Goal: Information Seeking & Learning: Learn about a topic

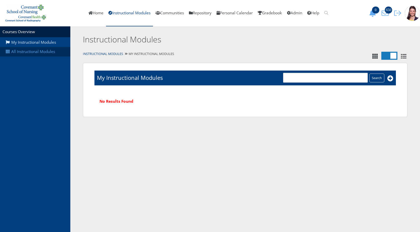
click at [57, 52] on link "All Instructional Modules" at bounding box center [35, 52] width 70 height 10
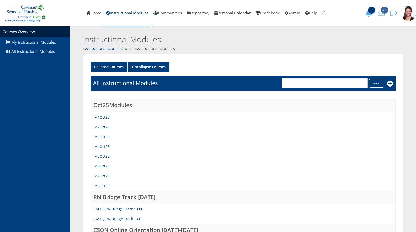
click at [383, 15] on icon "650" at bounding box center [381, 13] width 11 height 7
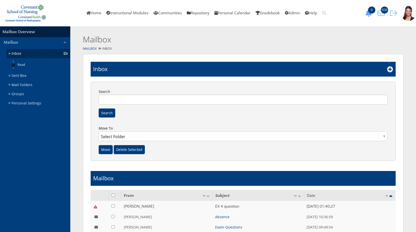
click at [389, 71] on icon at bounding box center [390, 69] width 6 height 6
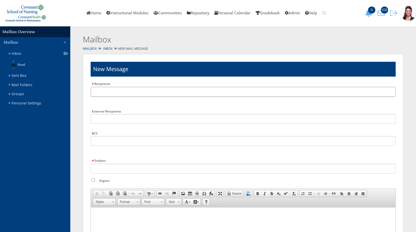
click at [193, 95] on input "text" at bounding box center [243, 92] width 305 height 10
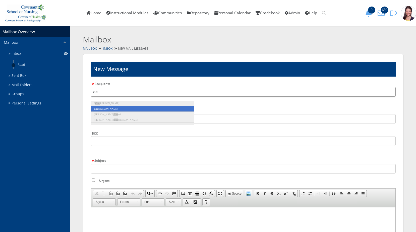
type input "cor"
click at [134, 108] on li "Cor inna Betancourt" at bounding box center [142, 109] width 103 height 6
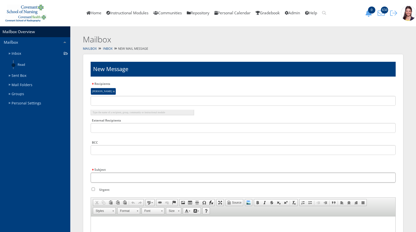
click at [97, 175] on input "Subject" at bounding box center [243, 178] width 305 height 10
type input "Examplify access"
click at [118, 224] on p at bounding box center [243, 222] width 301 height 5
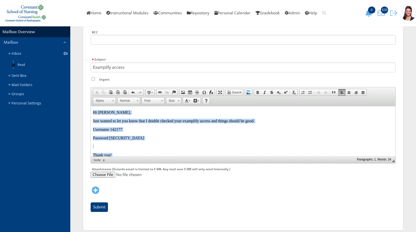
drag, startPoint x: 115, startPoint y: 152, endPoint x: 91, endPoint y: 109, distance: 49.0
click at [91, 109] on html "Hi Corinna, Just wanted to let you know that I double checked your examplify ac…" at bounding box center [243, 138] width 305 height 64
copy body "Hi Corinna, Just wanted to let you know that I double checked your examplify ac…"
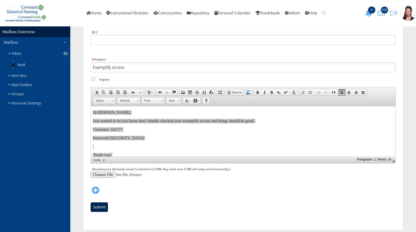
click at [101, 208] on input "Submit" at bounding box center [99, 207] width 17 height 10
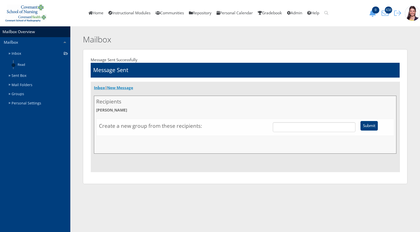
click at [125, 90] on link "New Message" at bounding box center [120, 87] width 26 height 5
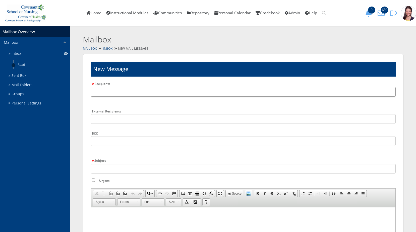
click at [125, 94] on input "text" at bounding box center [243, 92] width 305 height 10
type input "Landr"
click at [120, 104] on li "Landr ie Bray" at bounding box center [142, 104] width 103 height 6
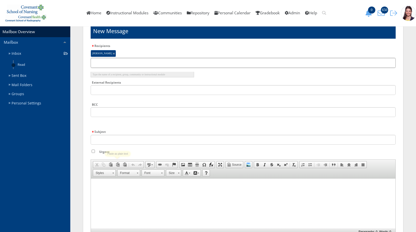
scroll to position [50, 0]
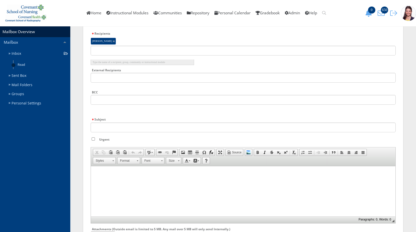
click at [124, 179] on html at bounding box center [243, 172] width 305 height 13
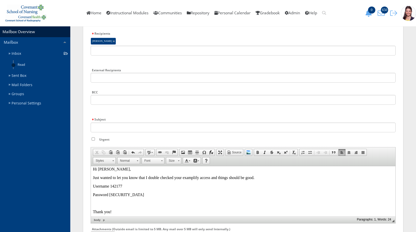
scroll to position [0, 0]
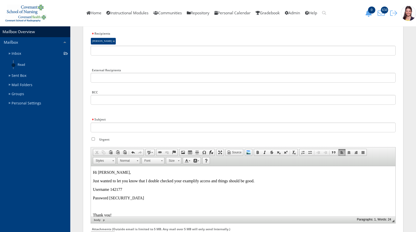
click at [111, 172] on p "Hi Corinna," at bounding box center [243, 172] width 301 height 5
click at [122, 189] on p "Username 142177" at bounding box center [243, 189] width 301 height 5
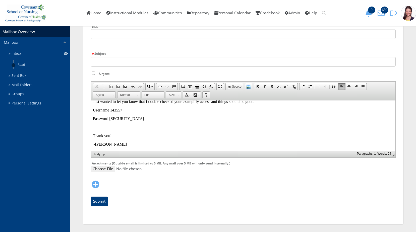
scroll to position [116, 0]
click at [101, 203] on input "Submit" at bounding box center [99, 201] width 17 height 10
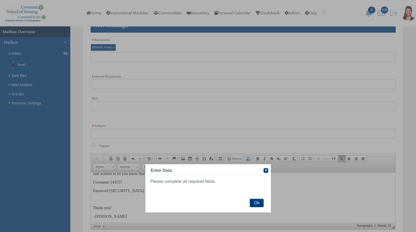
scroll to position [41, 0]
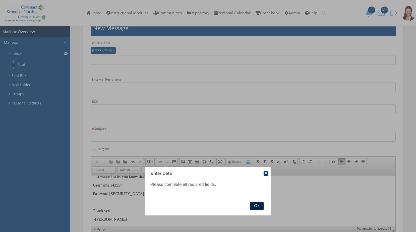
click at [262, 207] on span "Ok" at bounding box center [257, 206] width 14 height 9
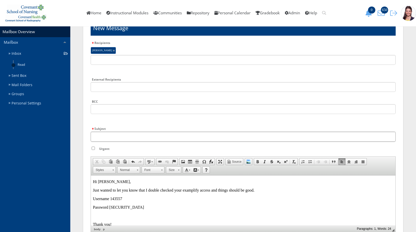
click at [110, 134] on input "Subject" at bounding box center [243, 137] width 305 height 10
type input "W"
type input "Examplify access"
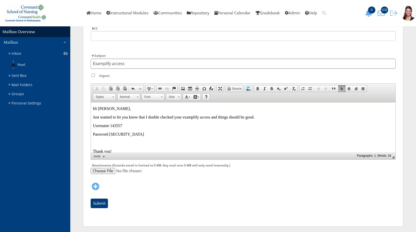
scroll to position [116, 0]
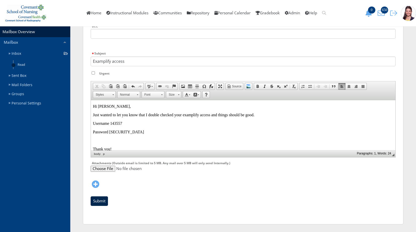
click at [96, 202] on input "Submit" at bounding box center [99, 201] width 17 height 10
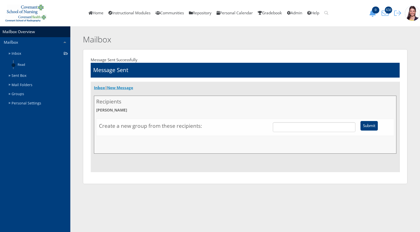
click at [129, 89] on link "New Message" at bounding box center [120, 87] width 26 height 5
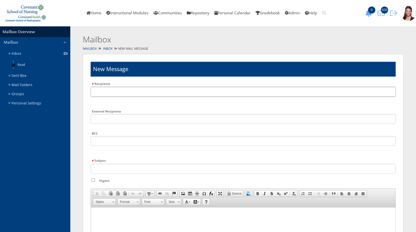
click at [126, 92] on input "Recipients" at bounding box center [243, 92] width 305 height 10
click at [126, 92] on input "text" at bounding box center [243, 92] width 305 height 10
type input "raf"
click at [110, 105] on li "Raf ael Flores" at bounding box center [142, 104] width 103 height 6
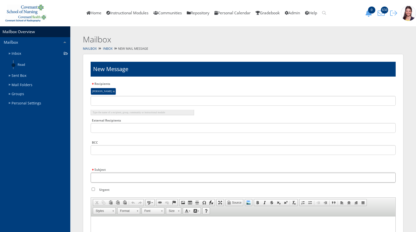
click at [102, 174] on input "Subject" at bounding box center [243, 178] width 305 height 10
click at [111, 179] on input "Subject" at bounding box center [243, 178] width 305 height 10
type input "Examplify access"
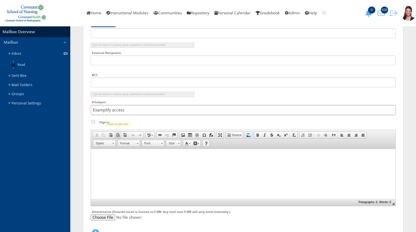
scroll to position [75, 0]
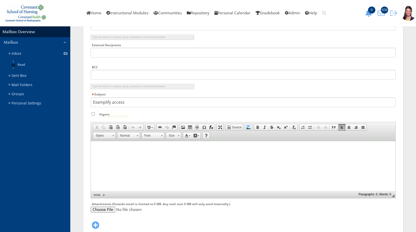
click at [108, 152] on html at bounding box center [243, 147] width 305 height 13
paste body
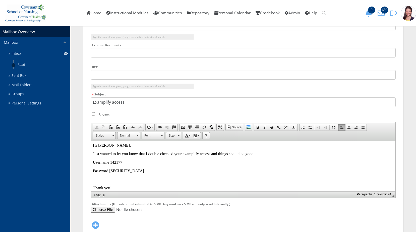
scroll to position [0, 0]
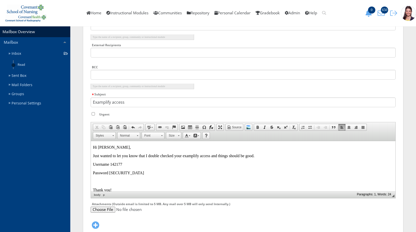
click at [110, 148] on p "Hi Corinna," at bounding box center [243, 147] width 301 height 5
drag, startPoint x: 123, startPoint y: 164, endPoint x: 114, endPoint y: 163, distance: 8.8
click at [114, 163] on p "Username 142177" at bounding box center [243, 164] width 301 height 5
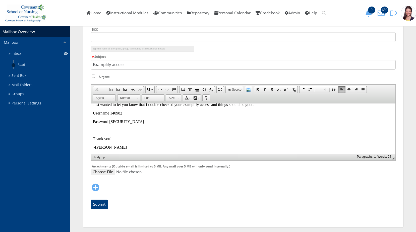
scroll to position [116, 0]
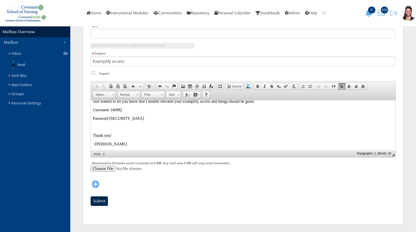
click at [101, 204] on input "Submit" at bounding box center [99, 201] width 17 height 10
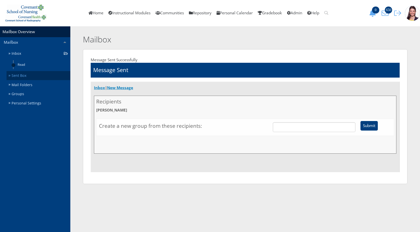
click at [19, 78] on link "Sent Box" at bounding box center [39, 75] width 64 height 9
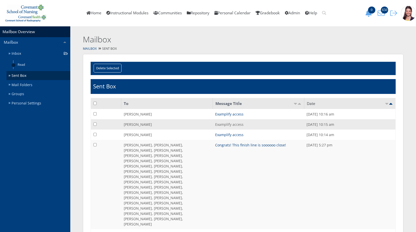
click at [228, 126] on link "Examplify access" at bounding box center [229, 124] width 28 height 5
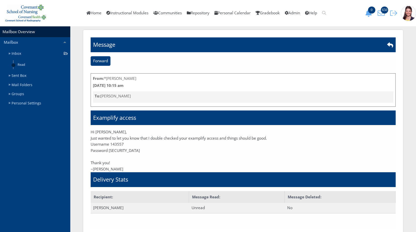
scroll to position [16, 0]
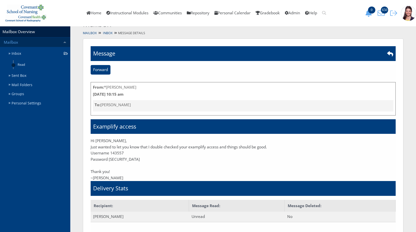
click at [9, 41] on link "Mailbox" at bounding box center [35, 42] width 70 height 10
click at [12, 45] on link "Mailbox" at bounding box center [35, 42] width 70 height 10
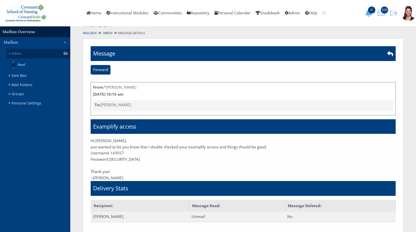
click at [20, 53] on link "Inbox" at bounding box center [39, 53] width 64 height 9
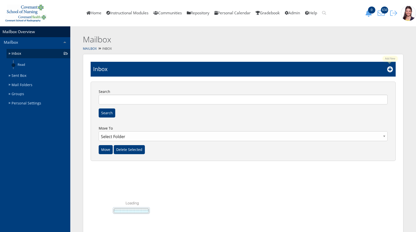
click at [389, 68] on icon at bounding box center [390, 69] width 6 height 6
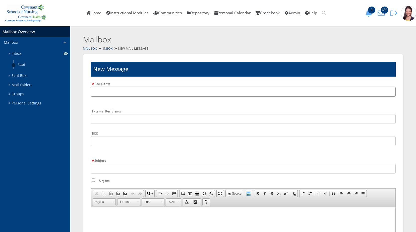
click at [183, 88] on input "Recipients" at bounding box center [243, 92] width 305 height 10
click at [183, 88] on input "text" at bounding box center [243, 92] width 305 height 10
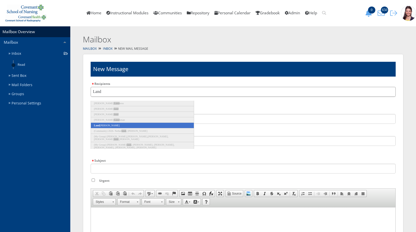
type input "Land"
click at [106, 126] on li "Land rie Bray" at bounding box center [142, 126] width 103 height 6
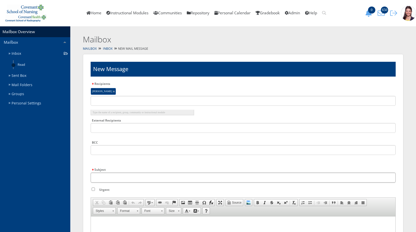
click at [109, 177] on input "Subject" at bounding box center [243, 178] width 305 height 10
type input "Sorry for misspelling your name :)"
click at [108, 225] on html at bounding box center [243, 222] width 305 height 13
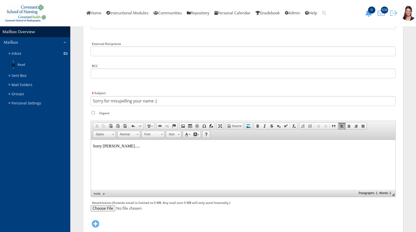
scroll to position [116, 0]
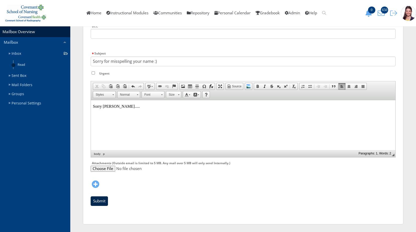
click at [105, 200] on input "Submit" at bounding box center [99, 201] width 17 height 10
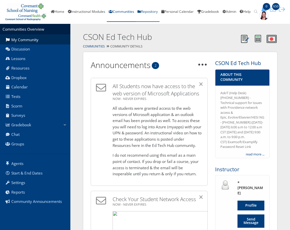
click at [153, 11] on link "Repository" at bounding box center [148, 12] width 24 height 20
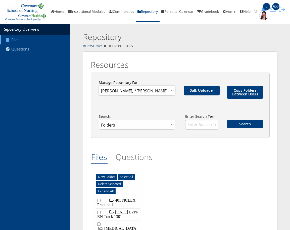
click at [167, 91] on select "Global Repository Departments ---- >CSON Faculty and Staff Community >Instructi…" at bounding box center [137, 91] width 76 height 10
select select "10000797"
click at [99, 86] on select "Global Repository Departments ---- >CSON Faculty and Staff Community >Instructi…" at bounding box center [137, 91] width 76 height 10
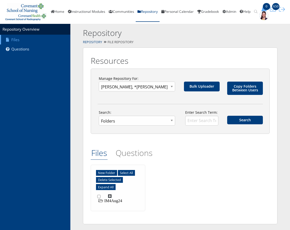
scroll to position [6, 0]
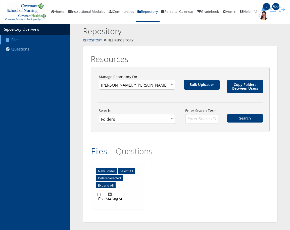
click at [111, 194] on icon at bounding box center [110, 194] width 4 height 4
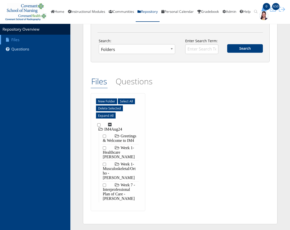
scroll to position [76, 0]
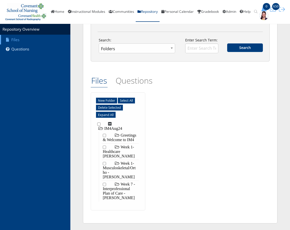
click at [121, 165] on label "Week 1- Musculoskeletal/Ortho - [PERSON_NAME]" at bounding box center [119, 170] width 33 height 18
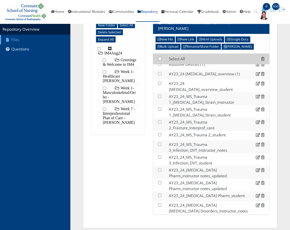
scroll to position [0, 0]
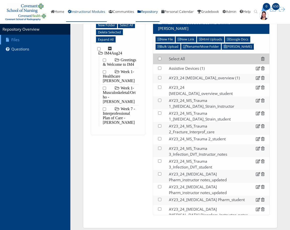
click at [92, 11] on link "Instructional Modules" at bounding box center [86, 12] width 41 height 20
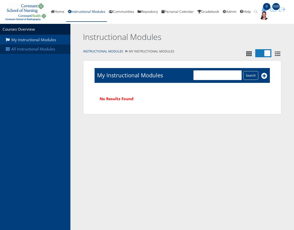
click at [29, 51] on link "All Instructional Modules" at bounding box center [35, 49] width 70 height 10
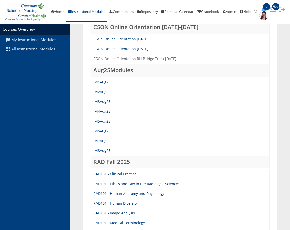
scroll to position [201, 0]
click at [99, 111] on link "IM4Aug25" at bounding box center [101, 111] width 17 height 5
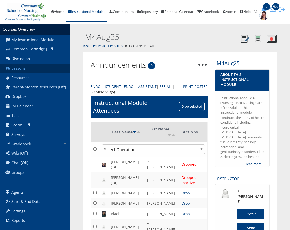
click at [20, 68] on link "Lessons" at bounding box center [35, 69] width 70 height 10
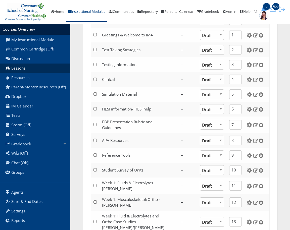
scroll to position [201, 0]
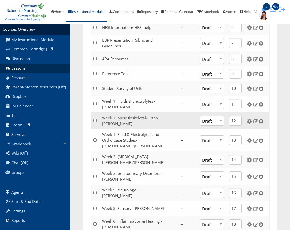
click at [103, 126] on link "Week 1: Musculoskeletal/Ortho - [PERSON_NAME]" at bounding box center [131, 120] width 58 height 11
click at [113, 126] on link "Week 1: Musculoskeletal/Ortho - [PERSON_NAME]" at bounding box center [131, 120] width 58 height 11
click at [247, 124] on img at bounding box center [249, 121] width 5 height 5
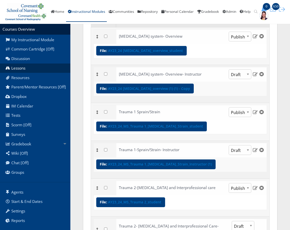
scroll to position [75, 0]
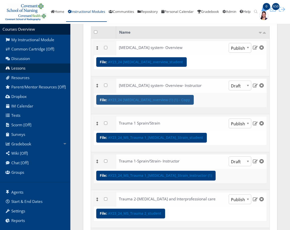
click at [139, 100] on link "AY23_24 [MEDICAL_DATA]_overview (1) (1) - Copy" at bounding box center [149, 100] width 82 height 4
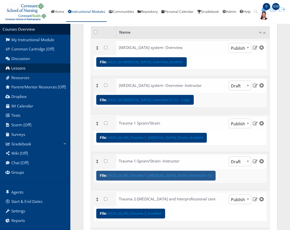
click at [145, 176] on link "AY23_24_MS_Trauma 1_[MEDICAL_DATA]_Strain_Instructor (1)" at bounding box center [160, 176] width 104 height 4
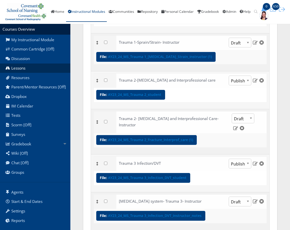
scroll to position [201, 0]
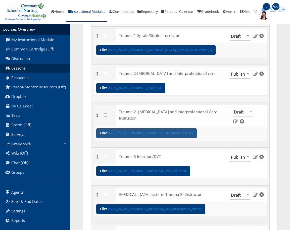
click at [155, 132] on link "AY23_24_MS_Trauma 2_Fracture_Interprof_care (1)" at bounding box center [150, 133] width 85 height 4
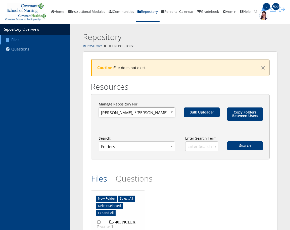
click at [171, 113] on select "Global Repository Departments ---- >CSON Faculty and Staff Community >Instructi…" at bounding box center [137, 113] width 76 height 10
select select "10000797"
click at [99, 108] on select "Global Repository Departments ---- >CSON Faculty and Staff Community >Instructi…" at bounding box center [137, 113] width 76 height 10
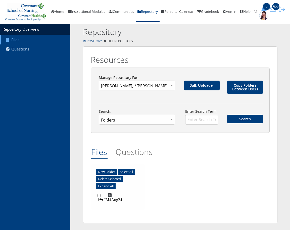
scroll to position [6, 0]
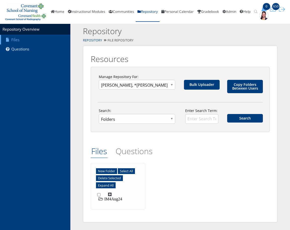
click at [109, 199] on label "IM4Aug24" at bounding box center [110, 199] width 26 height 4
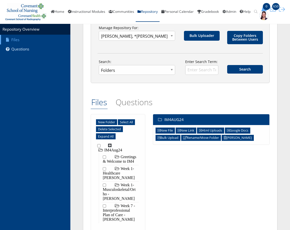
scroll to position [76, 0]
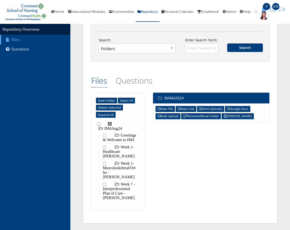
click at [116, 170] on label "Week 1- Musculoskeletal/Ortho - [PERSON_NAME]" at bounding box center [119, 170] width 33 height 18
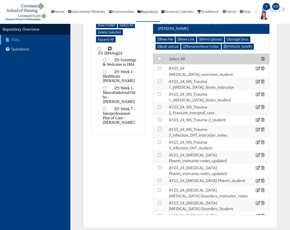
scroll to position [17, 0]
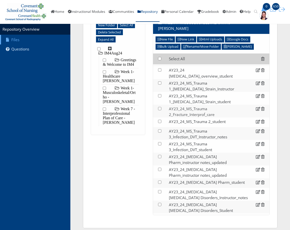
click at [188, 106] on link "AY23_24_MS_Trauma 2_Fracture_Interprof_care" at bounding box center [208, 112] width 79 height 12
click at [184, 131] on link "AY23_24_MS_Trauma 3_Infection_DVT_Instructor_notes" at bounding box center [208, 134] width 79 height 12
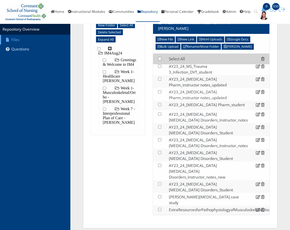
scroll to position [96, 0]
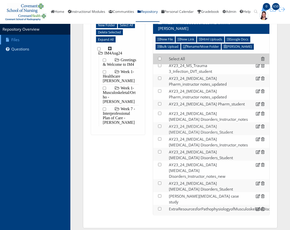
click at [190, 124] on link "AY23_24_Osteoarthritis Musculoskeletal Disorders_Student" at bounding box center [208, 130] width 79 height 12
click at [195, 139] on link "AY23_24_Osteomyelitis Musculoskeletal Disorders_Instructor_notes" at bounding box center [208, 142] width 79 height 12
click at [197, 166] on link "AY23_24_Osteoporosis Musculoskeletal Disorders_Instructor_notes_new" at bounding box center [208, 170] width 79 height 17
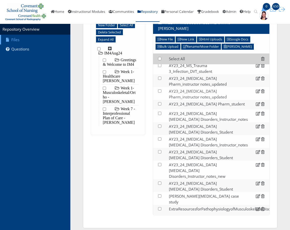
click at [200, 91] on link "AY23_24_Musculoskeletal Pharm_instructor notes_updated" at bounding box center [208, 94] width 79 height 12
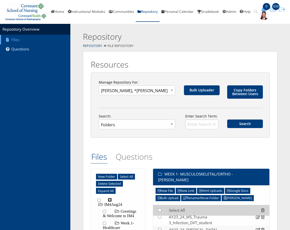
scroll to position [0, 0]
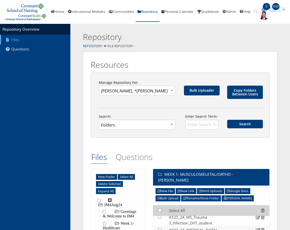
click at [175, 35] on h2 "Repository" at bounding box center [160, 36] width 155 height 11
click at [90, 47] on link "Repository" at bounding box center [92, 46] width 19 height 4
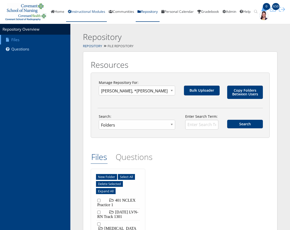
click at [76, 11] on link "Instructional Modules" at bounding box center [86, 12] width 41 height 20
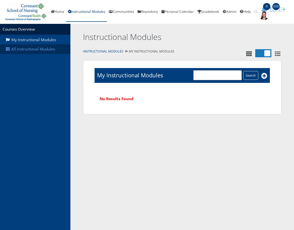
click at [28, 47] on link "All Instructional Modules" at bounding box center [35, 49] width 70 height 10
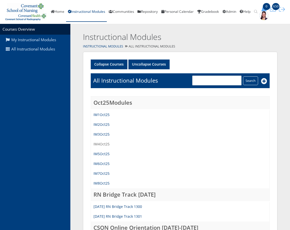
click at [101, 145] on link "IM4Oct25" at bounding box center [101, 144] width 16 height 5
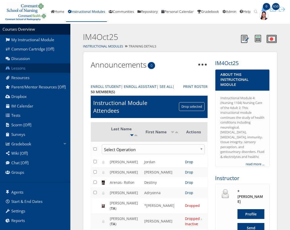
click at [18, 68] on link "Lessons" at bounding box center [35, 69] width 70 height 10
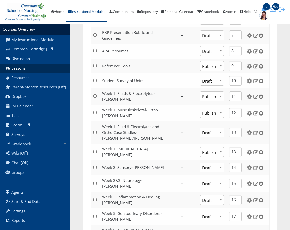
scroll to position [226, 0]
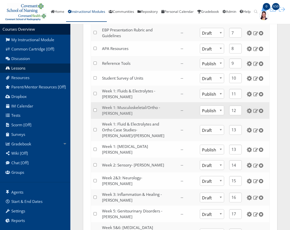
click at [110, 116] on link "Week 1: Musculoskeletal/Ortho - [PERSON_NAME]" at bounding box center [131, 110] width 58 height 11
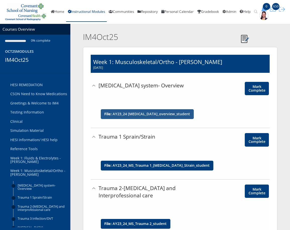
click at [158, 115] on link "AY23_24 Musculoskeletal_overview_student" at bounding box center [151, 114] width 77 height 4
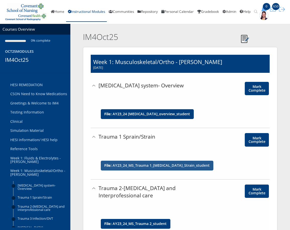
click at [132, 166] on link "AY23_24_MS_Trauma 1_Sprain_Strain_student" at bounding box center [161, 166] width 97 height 4
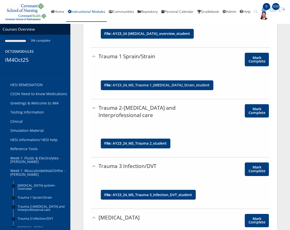
scroll to position [100, 0]
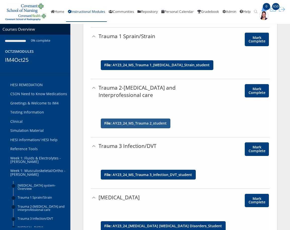
click at [125, 123] on link "AY23_24_MS_Trauma 2_student" at bounding box center [140, 124] width 54 height 4
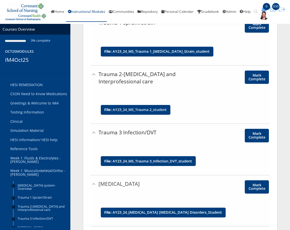
scroll to position [126, 0]
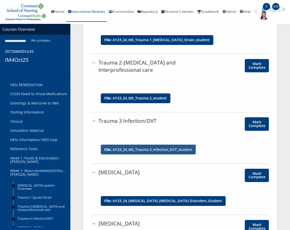
click at [136, 150] on link "AY23_24_MS_Trauma 3_Infection_DVT_student" at bounding box center [152, 150] width 79 height 4
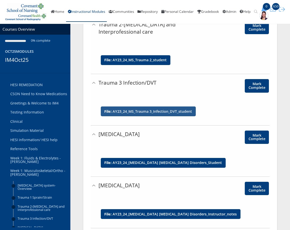
scroll to position [176, 0]
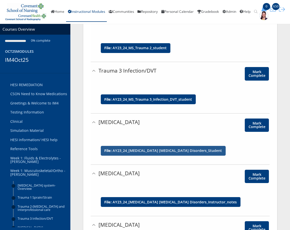
click at [136, 150] on link "AY23_24_Osteoarthritis Musculoskeletal Disorders_Student" at bounding box center [167, 151] width 109 height 4
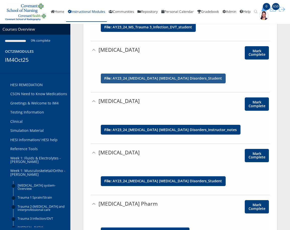
scroll to position [251, 0]
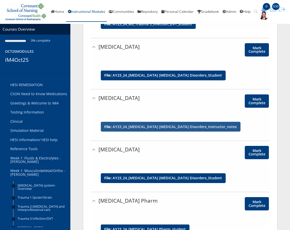
click at [135, 127] on link "AY23_24_Osteomyelitis Musculoskeletal Disorders_Instructor_notes" at bounding box center [175, 127] width 124 height 4
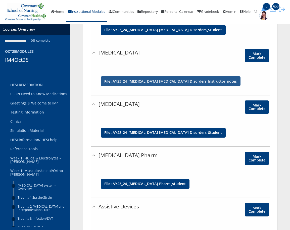
scroll to position [327, 0]
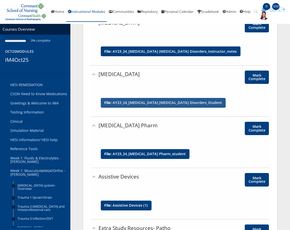
click at [141, 104] on link "AY23_24_Osteoporosis Musculoskeletal Disorders_Student" at bounding box center [167, 103] width 109 height 4
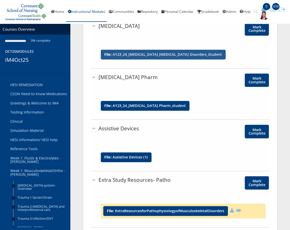
scroll to position [377, 0]
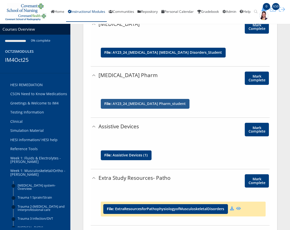
click at [150, 103] on link "AY23_24_Musculoskeletal Pharm_student" at bounding box center [149, 104] width 73 height 4
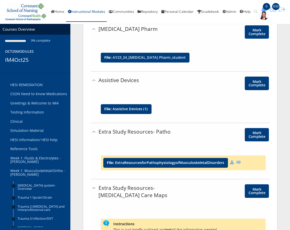
scroll to position [427, 0]
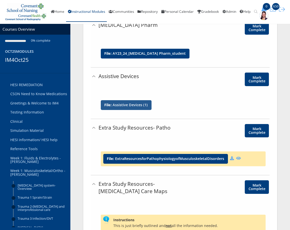
click at [127, 104] on link "Assistive Devices (1)" at bounding box center [130, 105] width 35 height 4
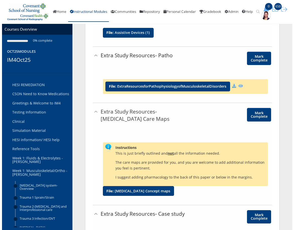
scroll to position [502, 0]
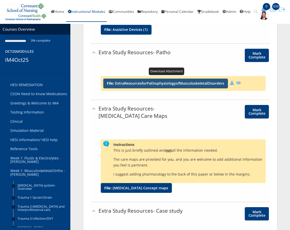
click at [125, 86] on span "File: ExtraResourcesforPathophysiologyofMusculoskeletalDisorders" at bounding box center [165, 84] width 125 height 10
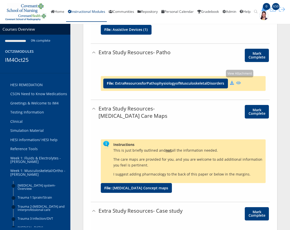
click at [239, 83] on icon at bounding box center [238, 83] width 5 height 4
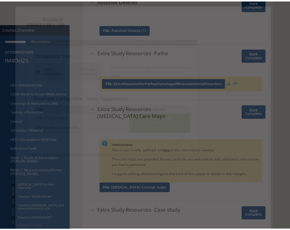
scroll to position [0, 0]
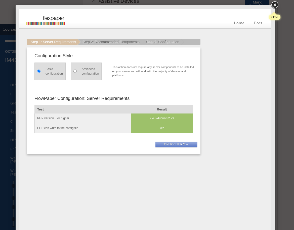
click at [274, 4] on link at bounding box center [274, 5] width 9 height 9
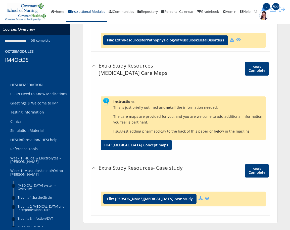
scroll to position [546, 0]
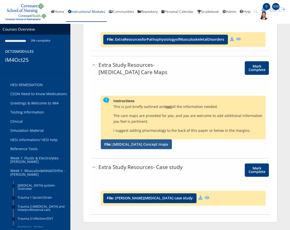
click at [122, 144] on link "Musculoskeletal Concept maps" at bounding box center [141, 145] width 56 height 4
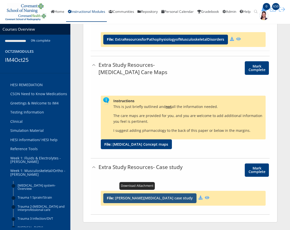
click at [136, 199] on link "Bob Osteomyelitis case study" at bounding box center [154, 198] width 78 height 4
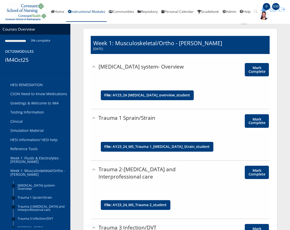
scroll to position [0, 0]
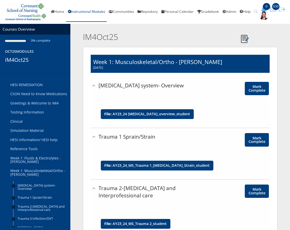
click at [157, 38] on h2 "IM4Oct25" at bounding box center [160, 36] width 155 height 11
